Goal: Find specific page/section: Find specific page/section

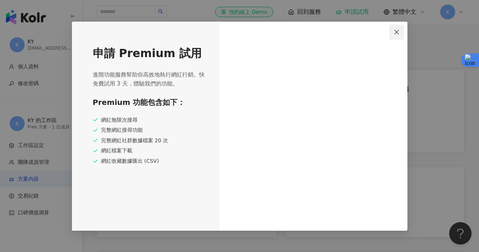
click at [398, 31] on icon "close" at bounding box center [397, 32] width 4 height 4
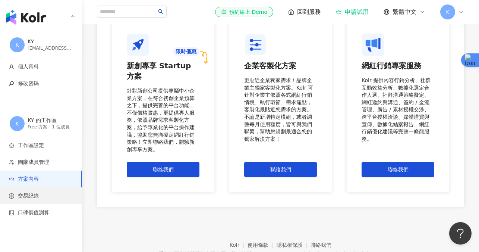
scroll to position [703, 0]
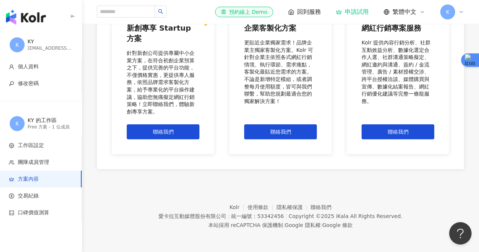
click at [74, 17] on icon "button" at bounding box center [73, 16] width 6 height 6
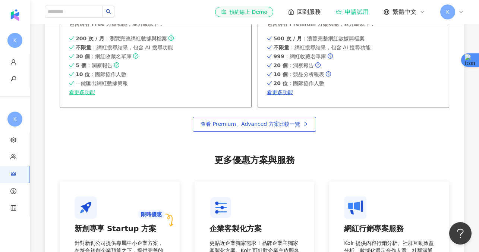
scroll to position [447, 0]
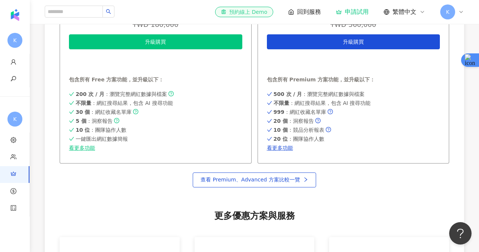
click at [262, 11] on div "el-icon-cs 預約線上 Demo" at bounding box center [244, 11] width 46 height 7
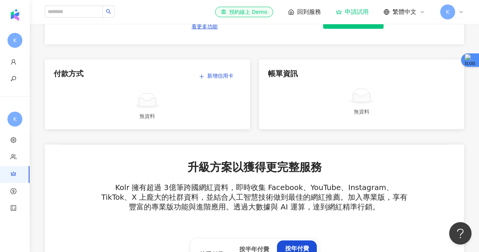
scroll to position [0, 0]
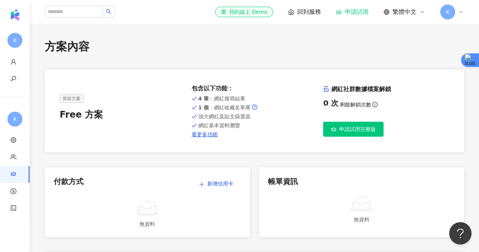
click at [297, 13] on span "回到服務" at bounding box center [309, 12] width 24 height 8
